Goal: Task Accomplishment & Management: Manage account settings

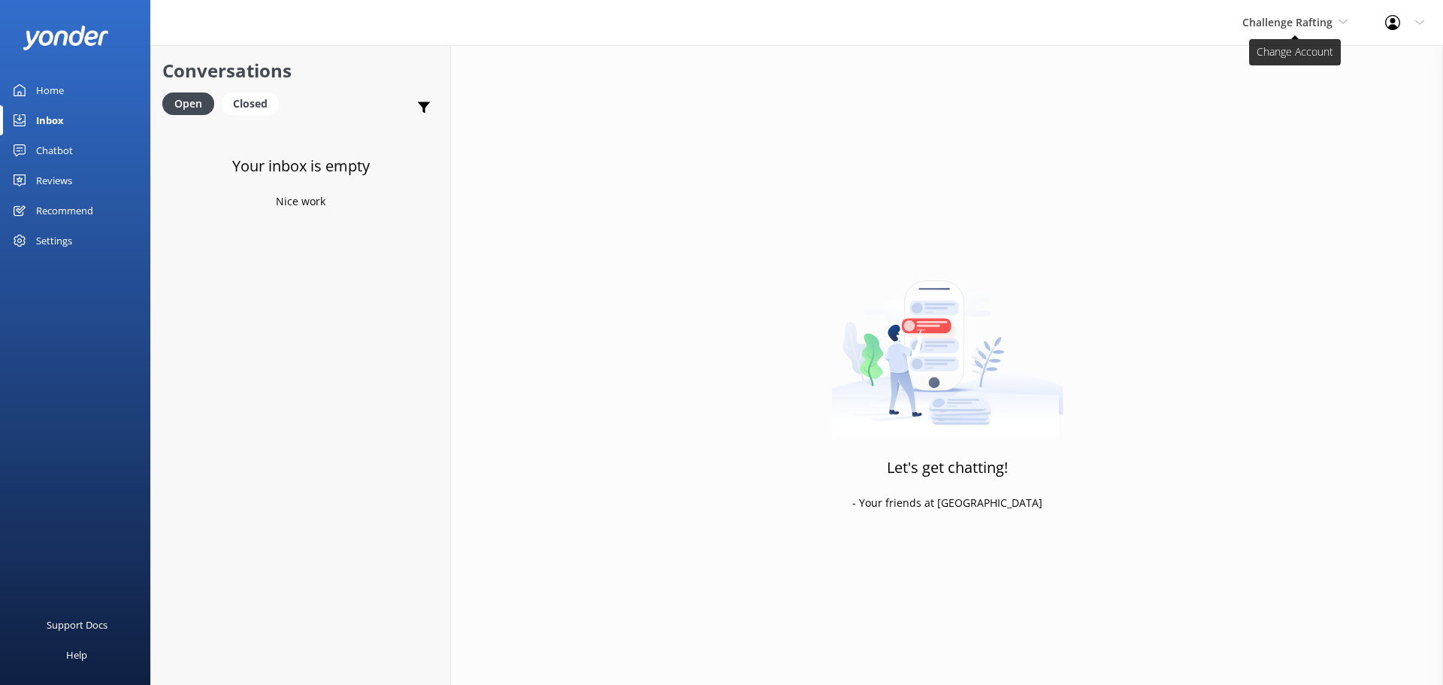
click at [1297, 31] on span "Challenge Rafting" at bounding box center [1294, 22] width 105 height 17
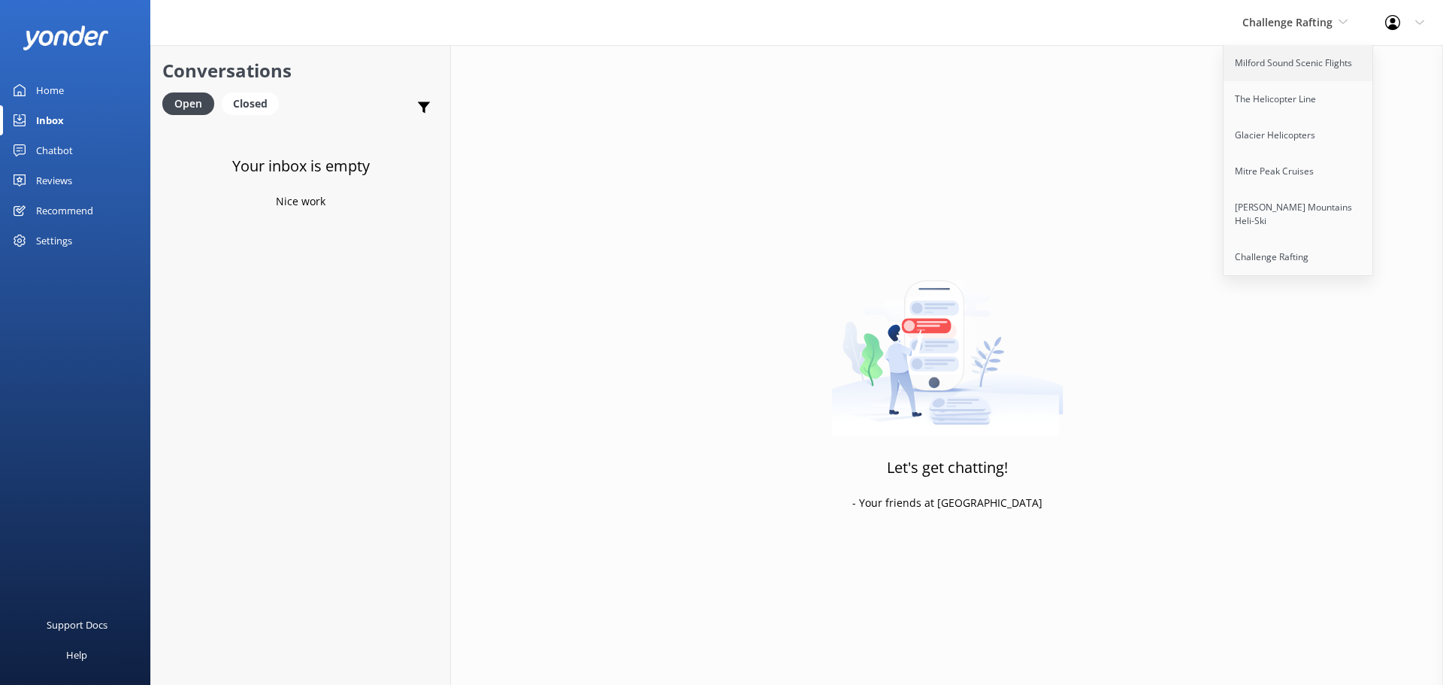
click at [1292, 62] on link "Milford Sound Scenic Flights" at bounding box center [1299, 63] width 150 height 36
click at [61, 134] on div "Inbox" at bounding box center [50, 120] width 28 height 30
click at [62, 126] on div "Inbox" at bounding box center [50, 120] width 28 height 30
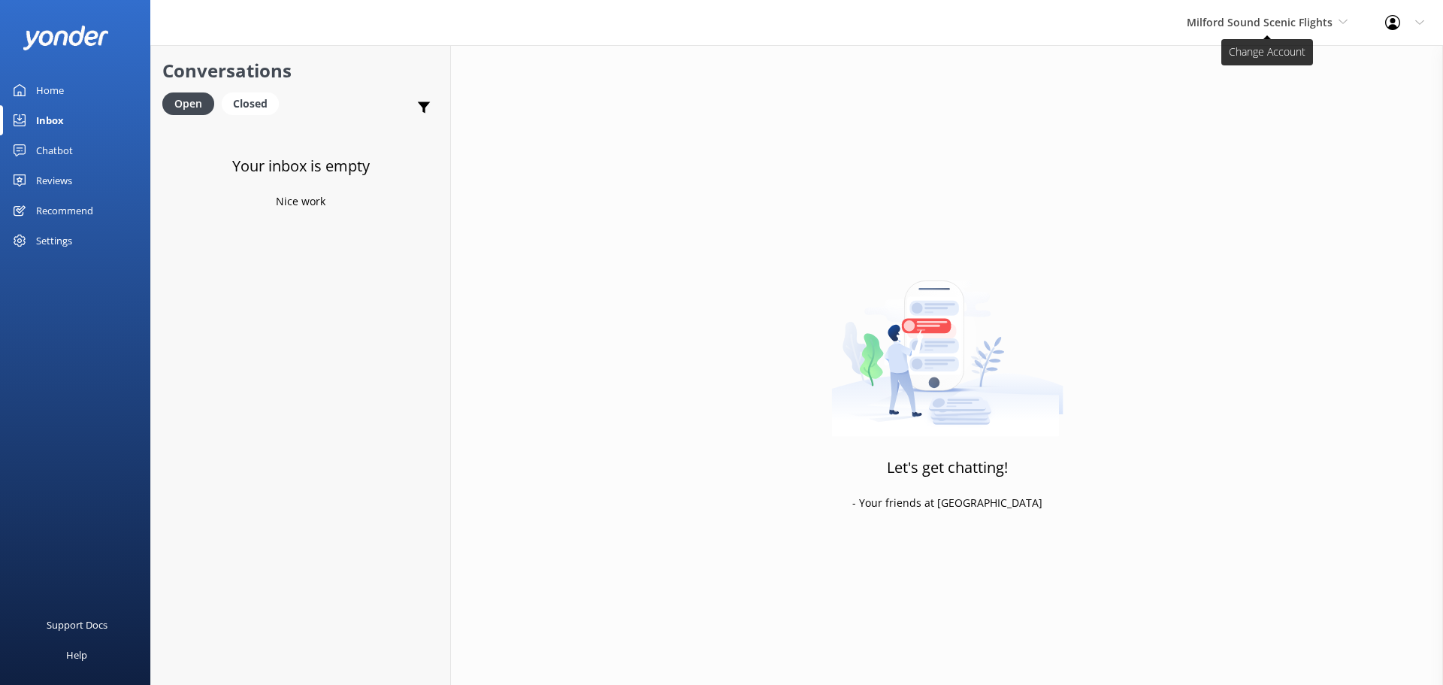
click at [1245, 23] on span "Milford Sound Scenic Flights" at bounding box center [1260, 22] width 146 height 14
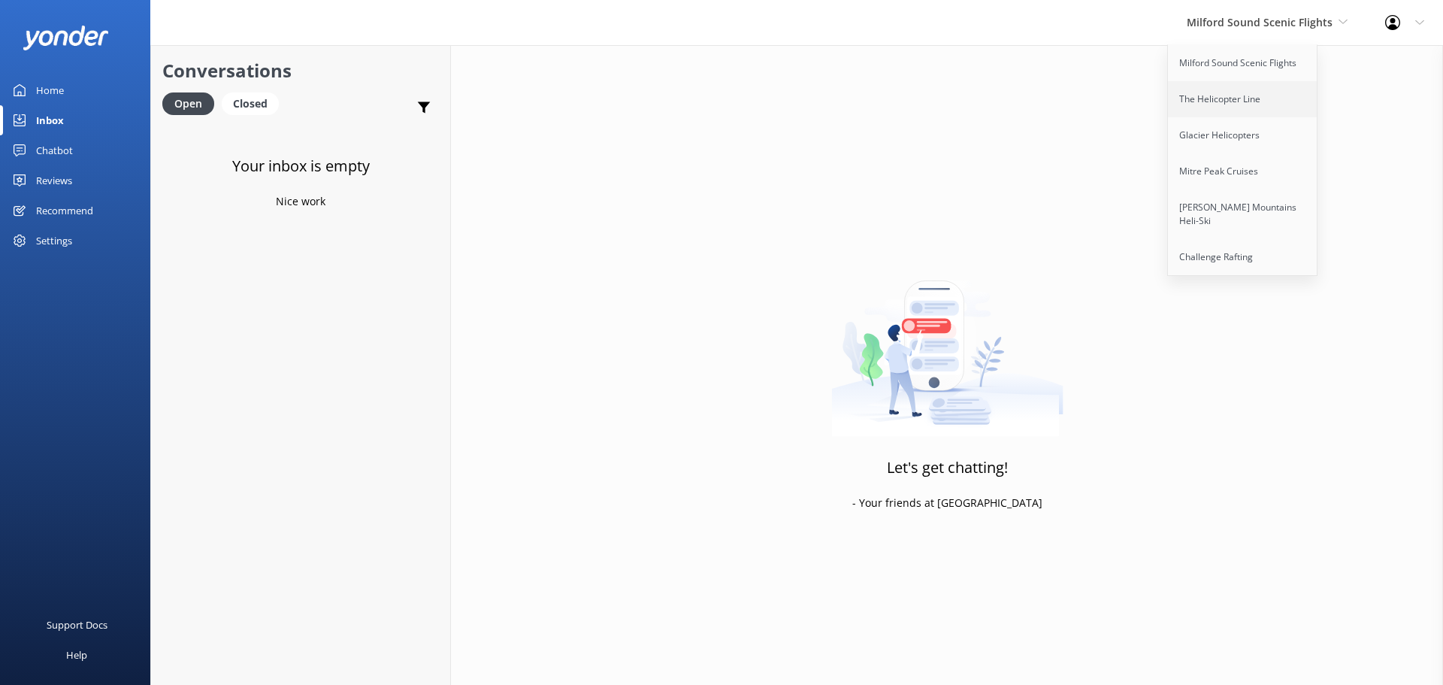
click at [1248, 96] on link "The Helicopter Line" at bounding box center [1243, 99] width 150 height 36
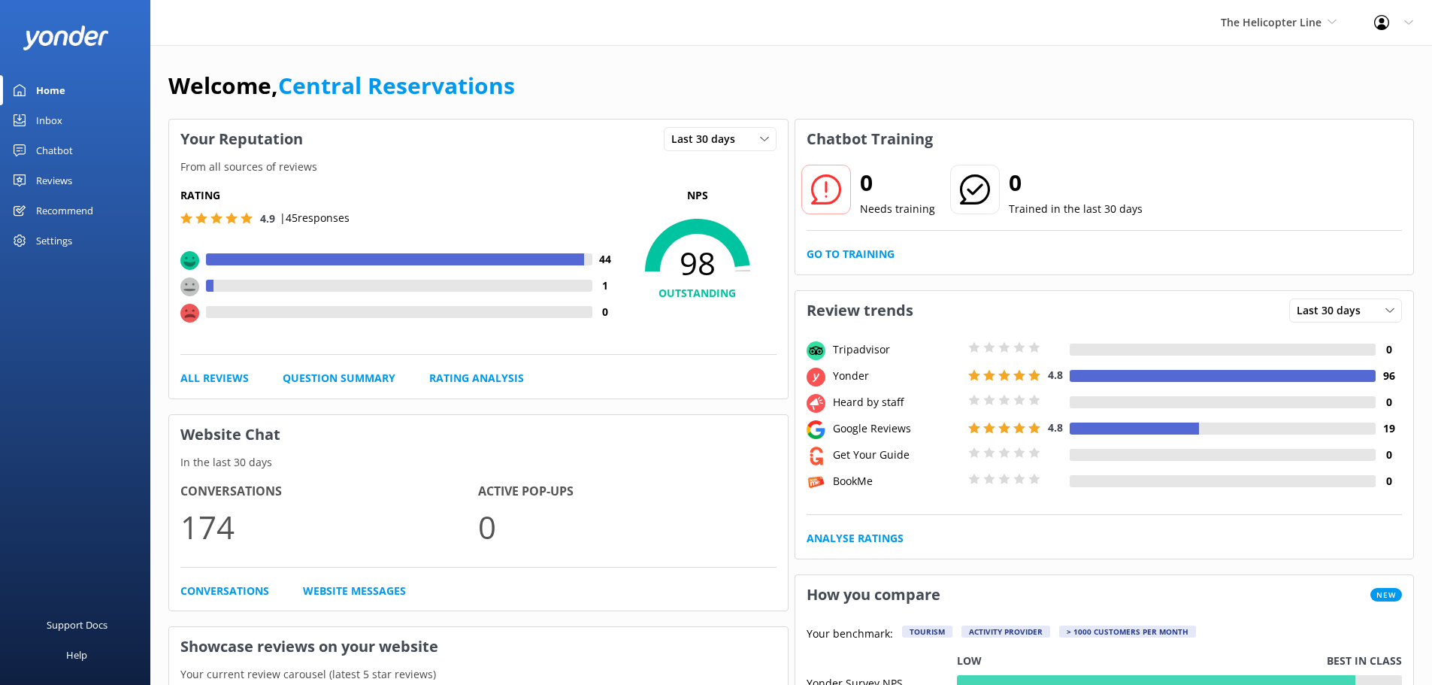
click at [78, 120] on link "Inbox" at bounding box center [75, 120] width 150 height 30
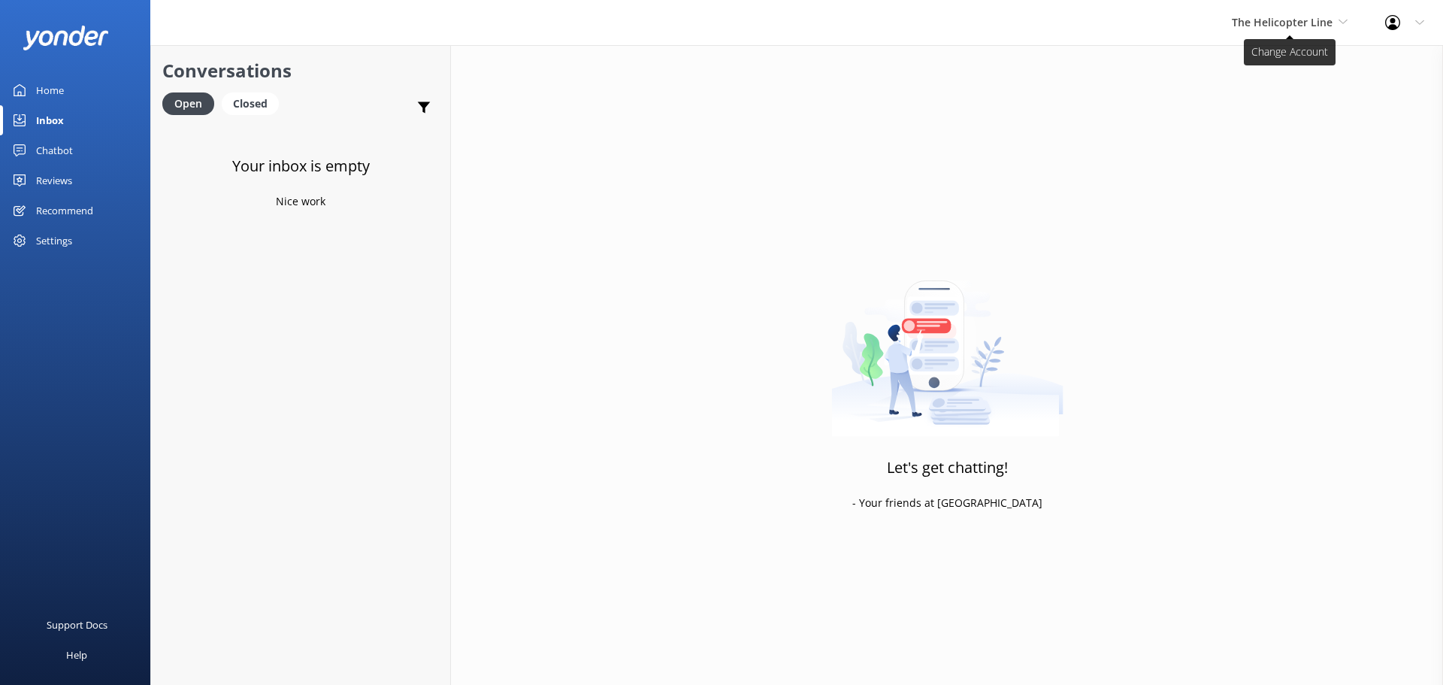
click at [1272, 27] on span "The Helicopter Line" at bounding box center [1282, 22] width 101 height 14
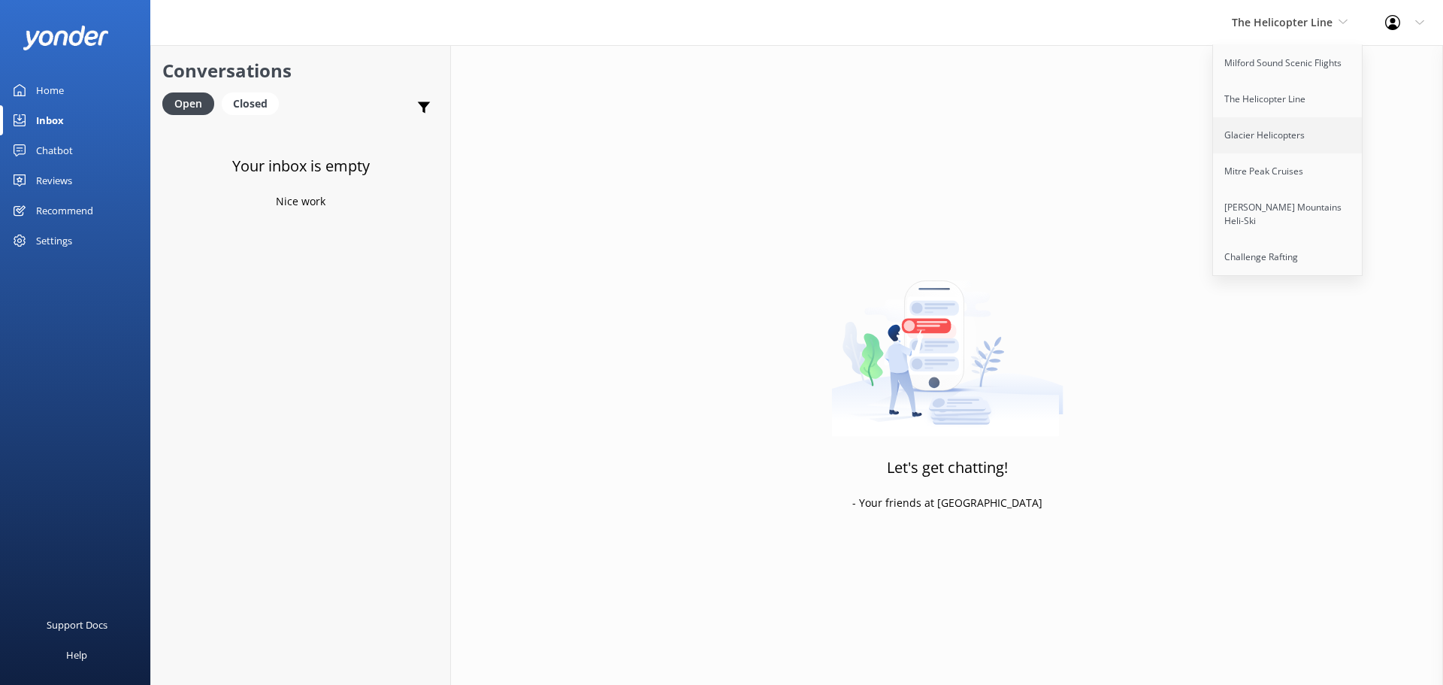
click at [1265, 133] on link "Glacier Helicopters" at bounding box center [1288, 135] width 150 height 36
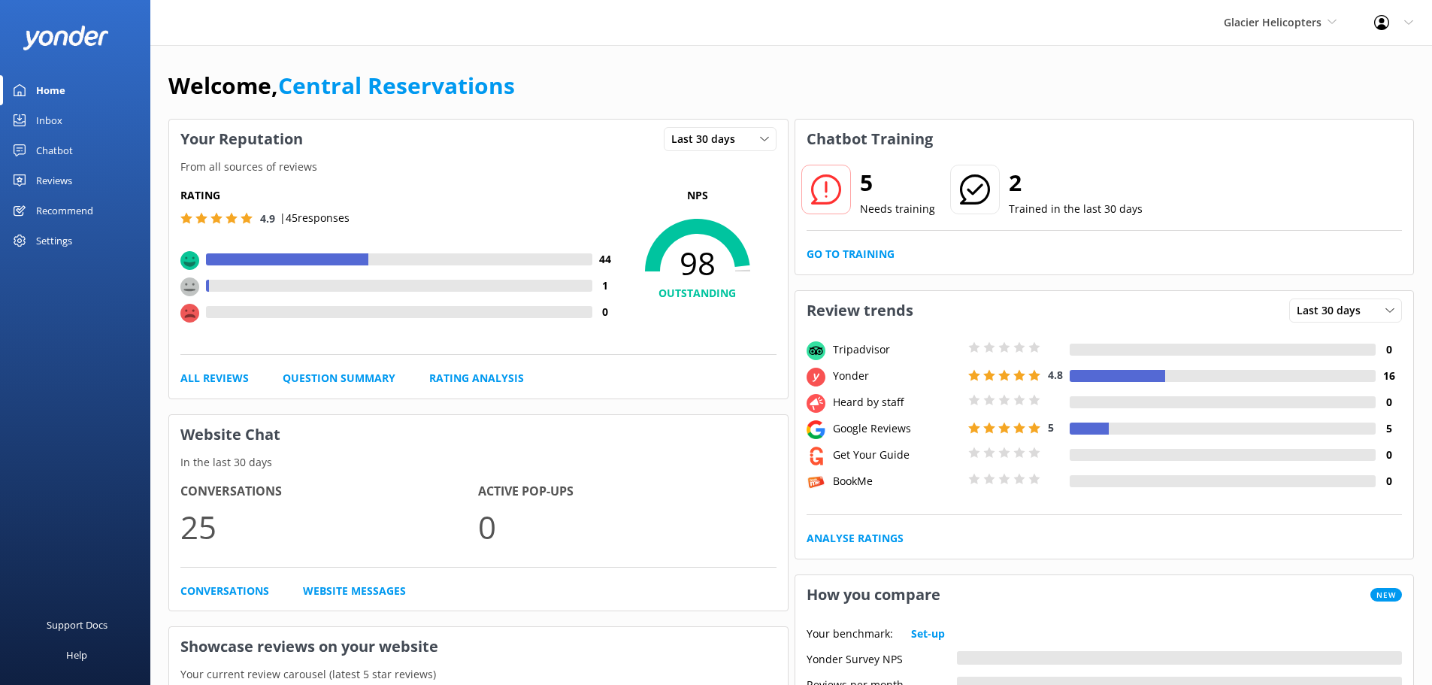
click at [38, 97] on div "Home" at bounding box center [50, 90] width 29 height 30
click at [44, 112] on div "Inbox" at bounding box center [49, 120] width 26 height 30
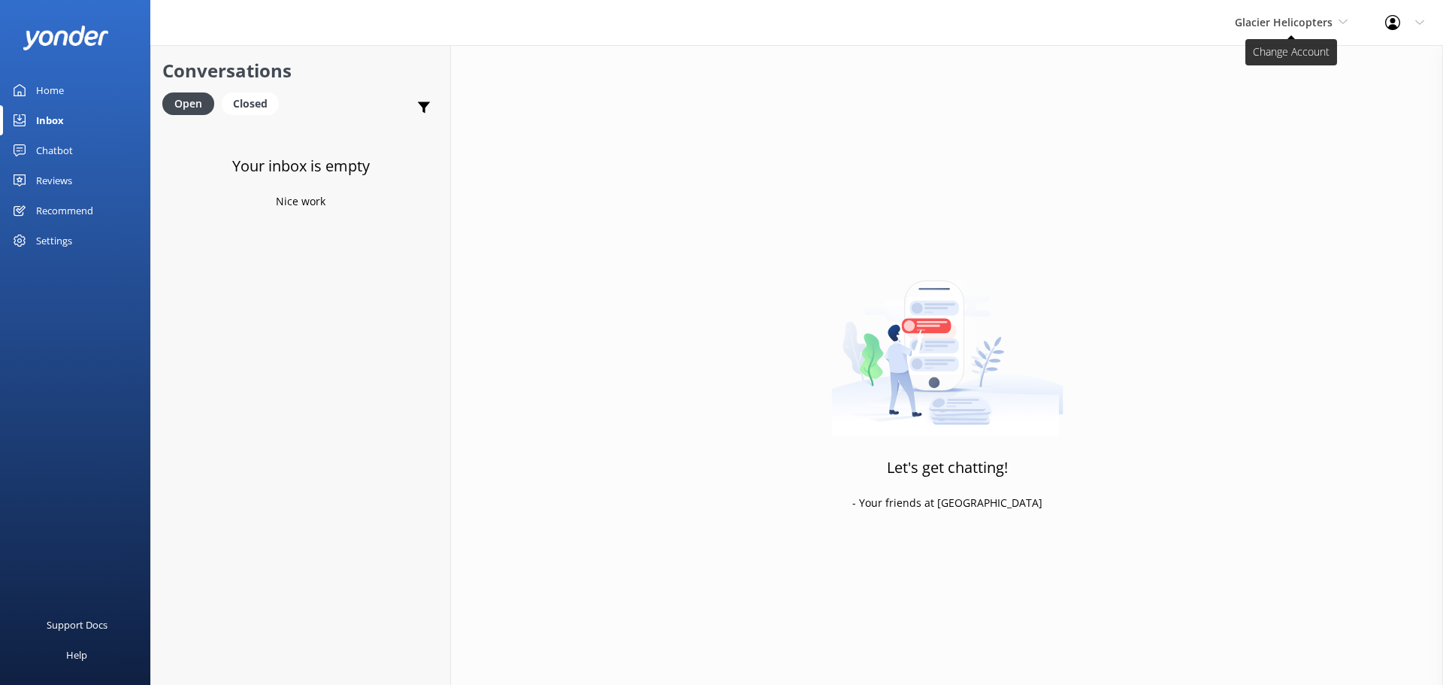
click at [1320, 24] on span "Glacier Helicopters" at bounding box center [1284, 22] width 98 height 14
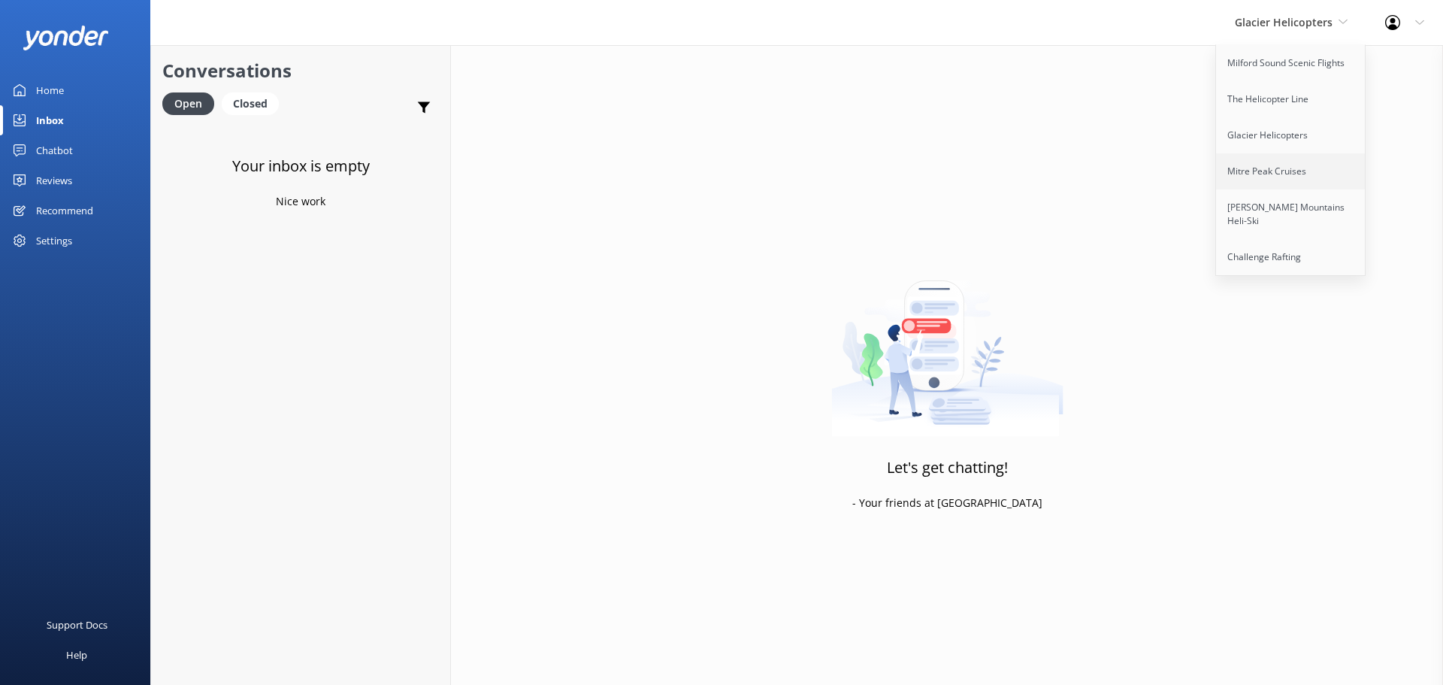
click at [1276, 168] on link "Mitre Peak Cruises" at bounding box center [1291, 171] width 150 height 36
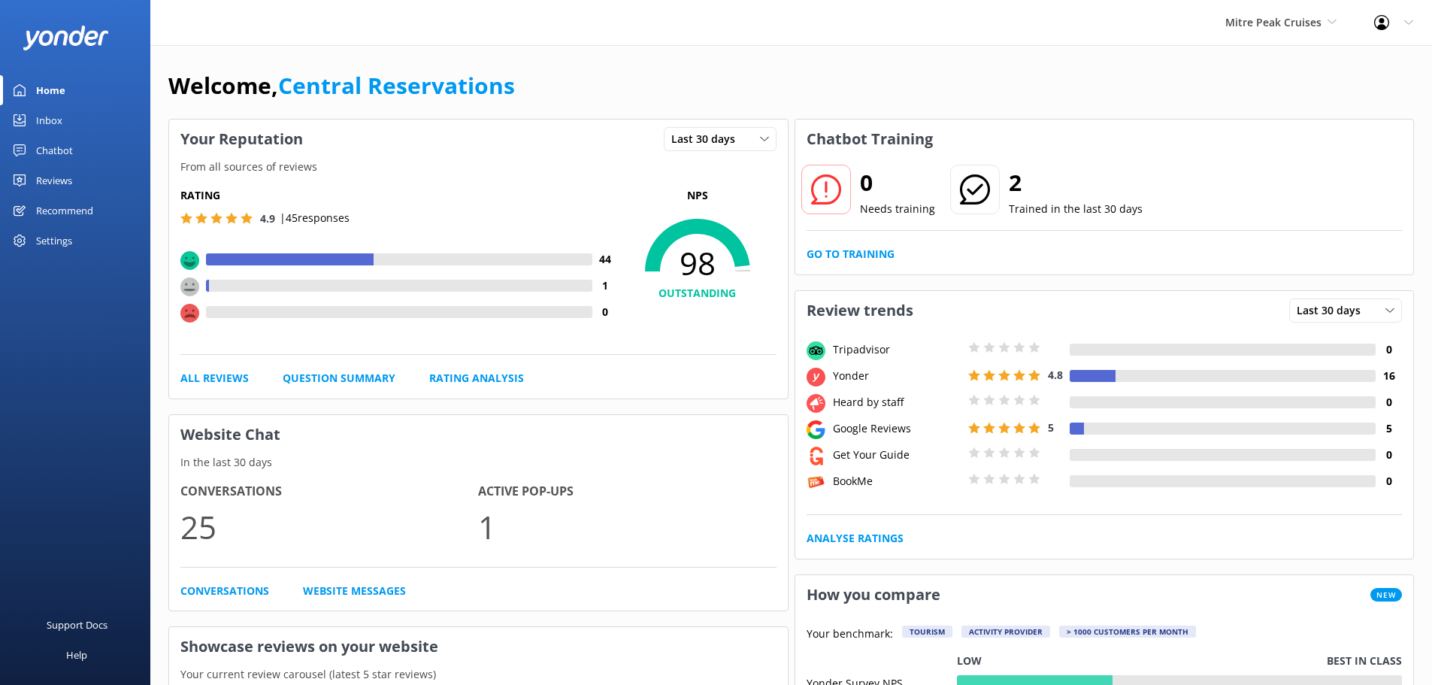
click at [77, 120] on link "Inbox" at bounding box center [75, 120] width 150 height 30
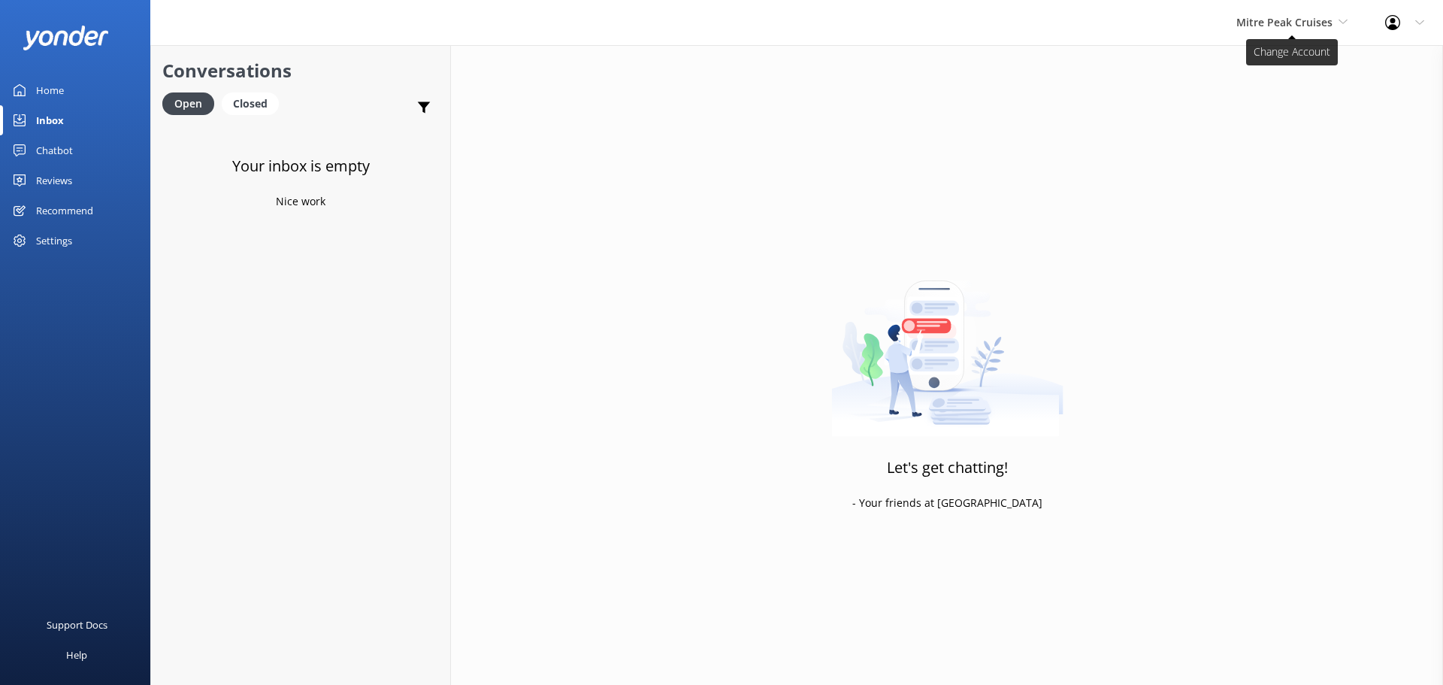
click at [1253, 29] on span "Mitre Peak Cruises" at bounding box center [1284, 22] width 96 height 14
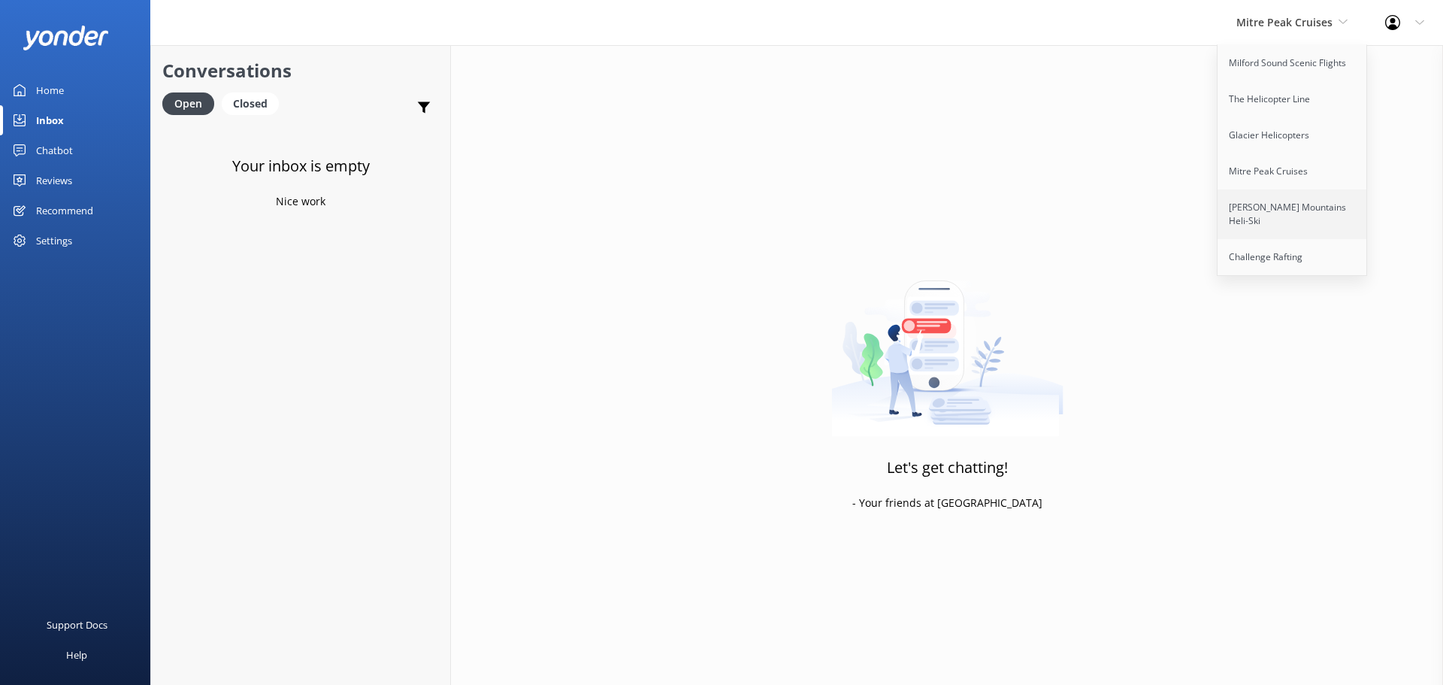
click at [1291, 213] on link "[PERSON_NAME] Mountains Heli-Ski" at bounding box center [1293, 214] width 150 height 50
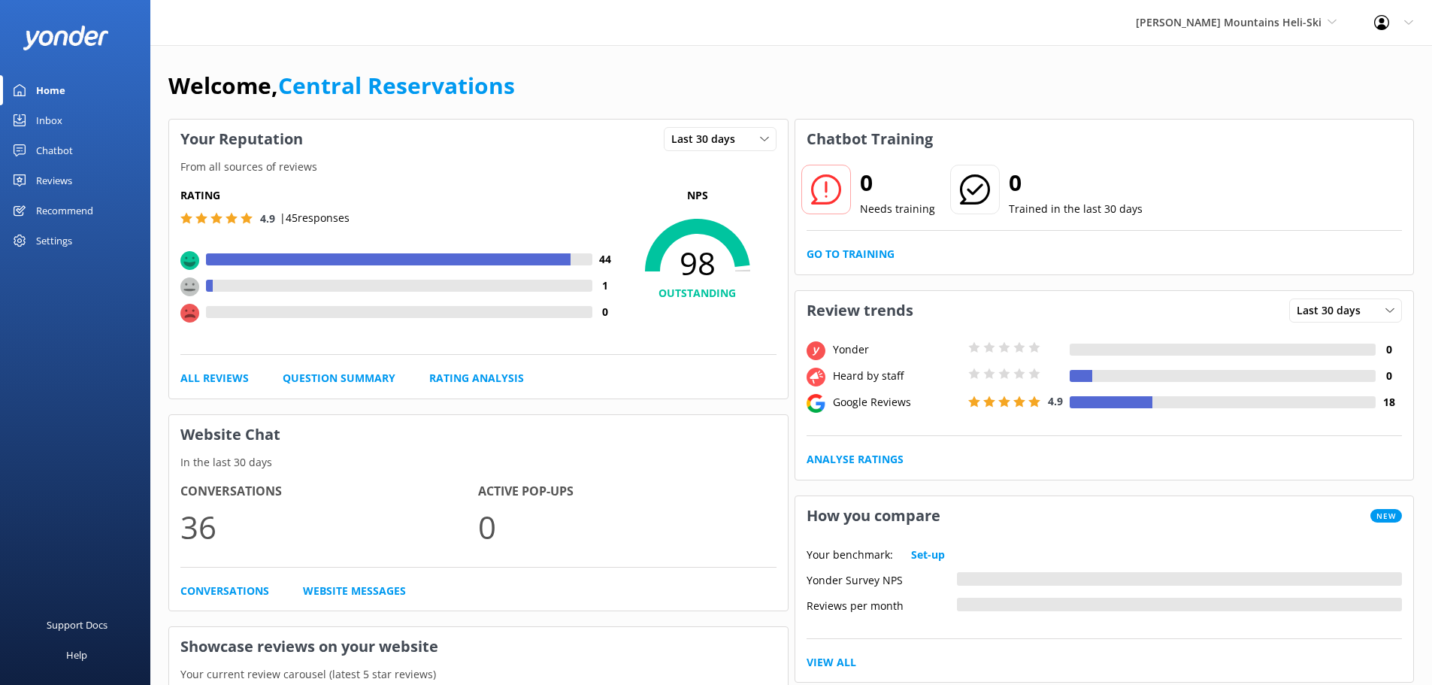
click at [48, 120] on div "Inbox" at bounding box center [49, 120] width 26 height 30
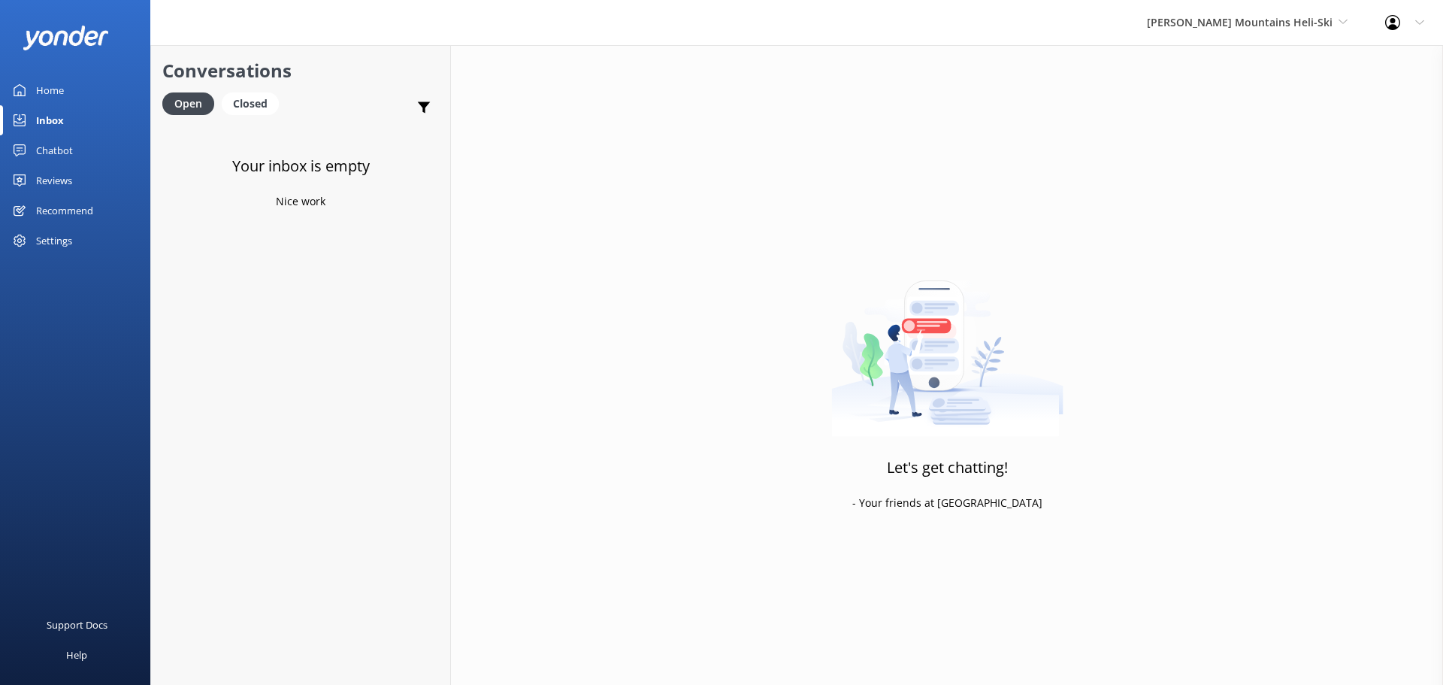
click at [1283, 33] on div "Harris Mountains Heli-Ski Milford Sound Scenic Flights The Helicopter Line Glac…" at bounding box center [1247, 22] width 238 height 45
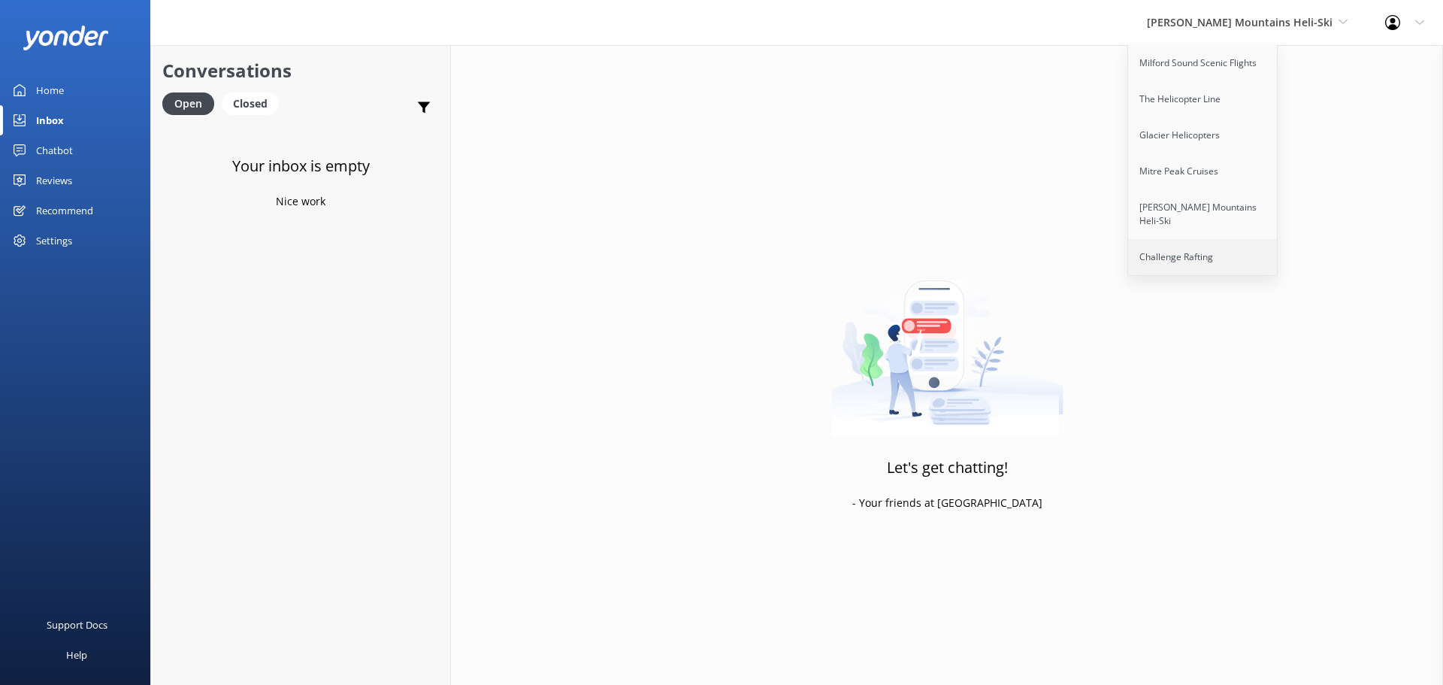
click at [1222, 244] on link "Challenge Rafting" at bounding box center [1203, 257] width 150 height 36
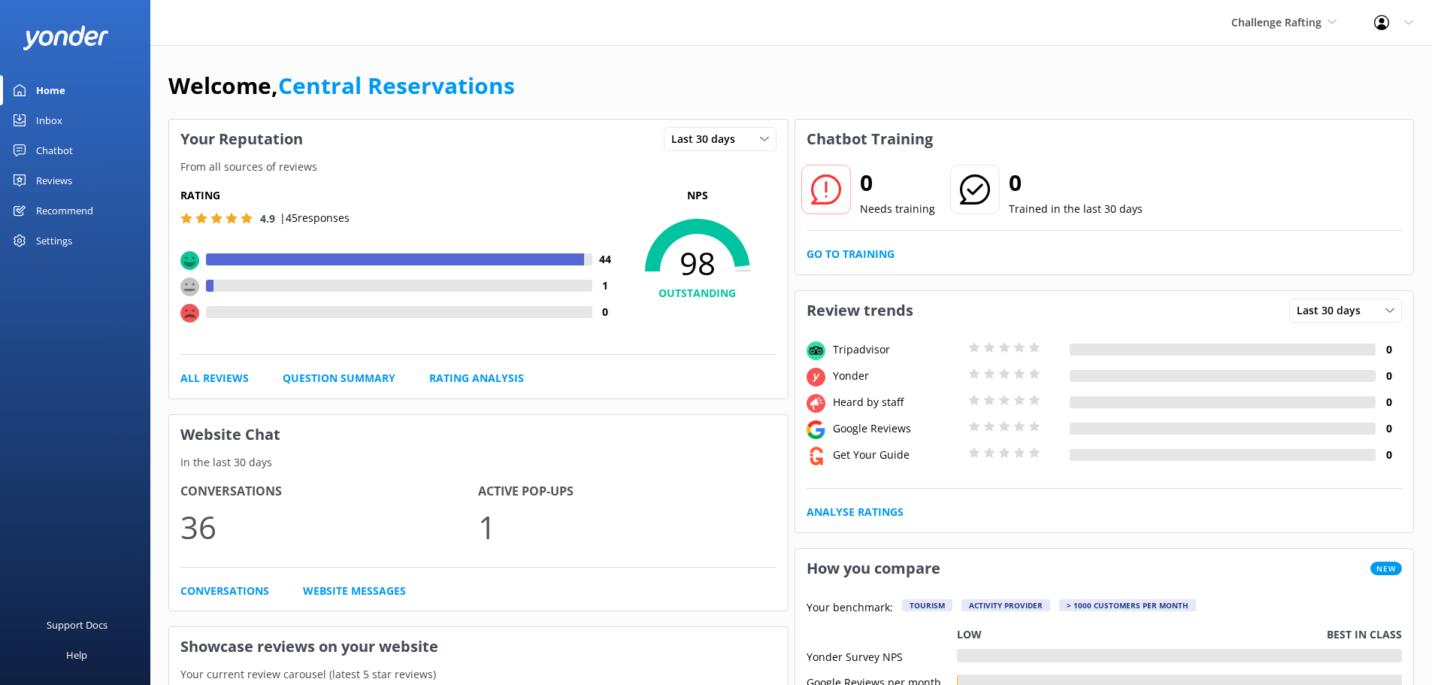
click at [79, 113] on link "Inbox" at bounding box center [75, 120] width 150 height 30
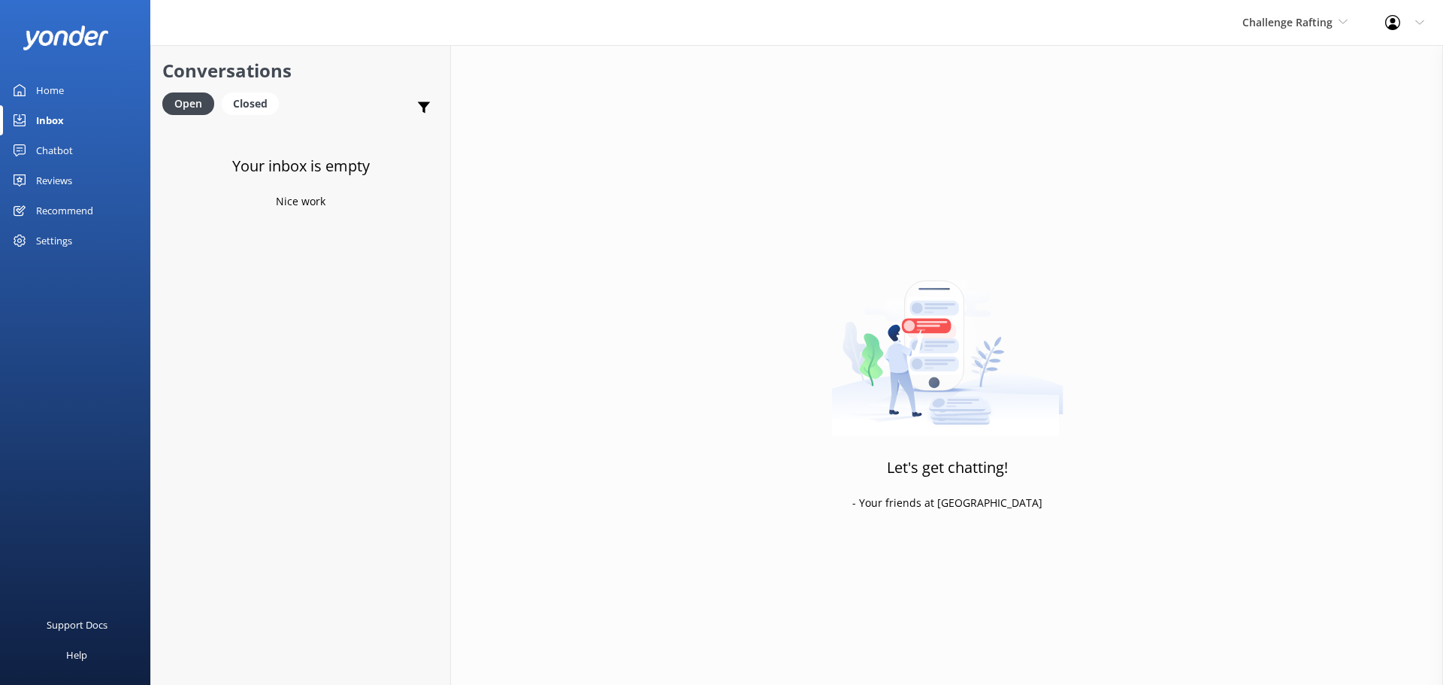
click at [356, 510] on div "Your inbox is empty Nice work" at bounding box center [300, 466] width 299 height 685
